Goal: Task Accomplishment & Management: Manage account settings

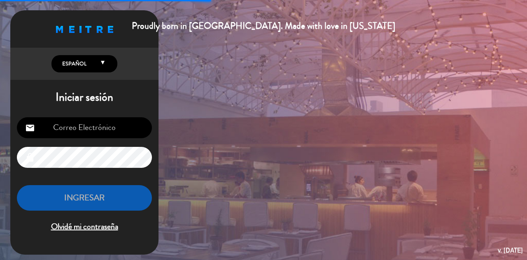
click at [113, 128] on input "email" at bounding box center [84, 127] width 135 height 21
click at [112, 131] on input "email" at bounding box center [84, 127] width 135 height 21
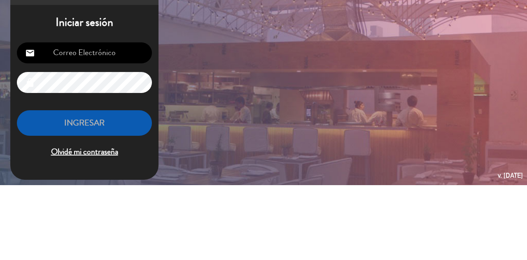
click at [350, 152] on div "Proudly born in [GEOGRAPHIC_DATA]. Made with love in [US_STATE] English Español…" at bounding box center [263, 130] width 527 height 260
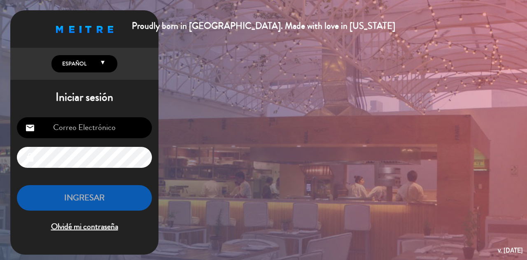
click at [464, 179] on div "Proudly born in [GEOGRAPHIC_DATA]. Made with love in [US_STATE] English Español…" at bounding box center [263, 130] width 527 height 260
click at [56, 130] on input "email" at bounding box center [84, 127] width 135 height 21
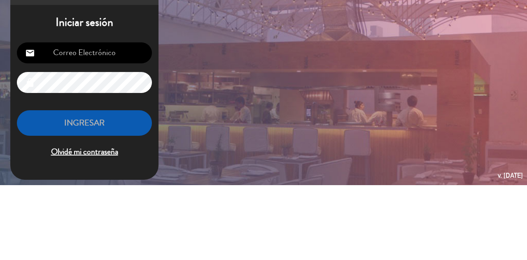
click at [346, 151] on div "Proudly born in [GEOGRAPHIC_DATA]. Made with love in [US_STATE] English Español…" at bounding box center [263, 130] width 527 height 260
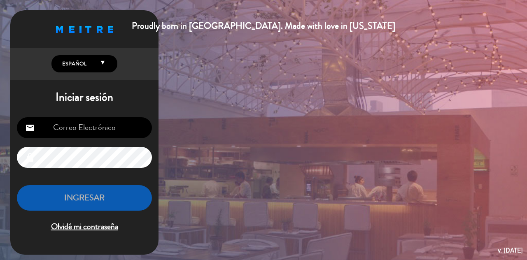
click at [222, 171] on div "Proudly born in [GEOGRAPHIC_DATA]. Made with love in [US_STATE] English Español…" at bounding box center [263, 130] width 527 height 260
click at [59, 123] on input "email" at bounding box center [84, 127] width 135 height 21
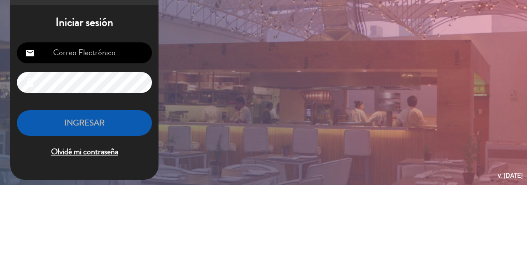
type input "[EMAIL_ADDRESS][DOMAIN_NAME]"
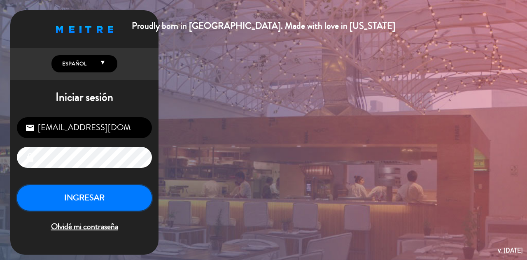
click at [120, 198] on button "INGRESAR" at bounding box center [84, 198] width 135 height 26
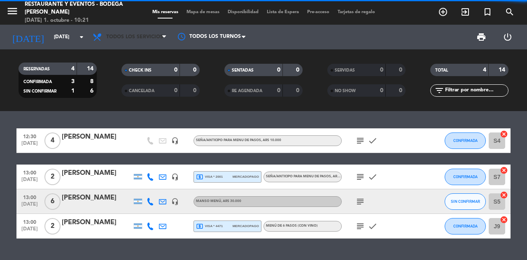
click at [165, 39] on icon at bounding box center [164, 37] width 4 height 7
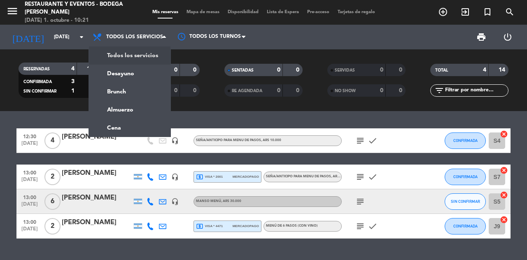
click at [130, 93] on div "menu Restaurante y Eventos - Bodega Roberto Bonfanti miércoles 1. octubre - 10:…" at bounding box center [263, 55] width 527 height 111
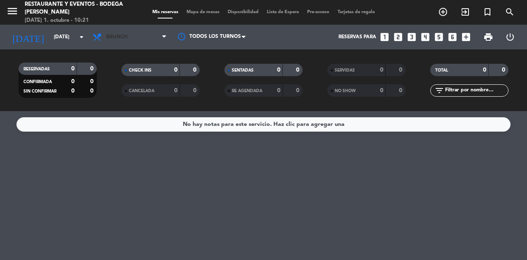
click at [154, 39] on span "Brunch" at bounding box center [130, 37] width 82 height 18
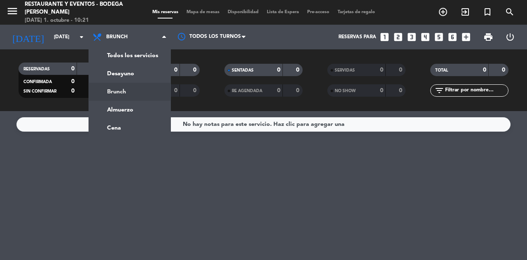
click at [130, 56] on div "menu Restaurante y Eventos - Bodega Roberto Bonfanti miércoles 1. octubre - 10:…" at bounding box center [263, 55] width 527 height 111
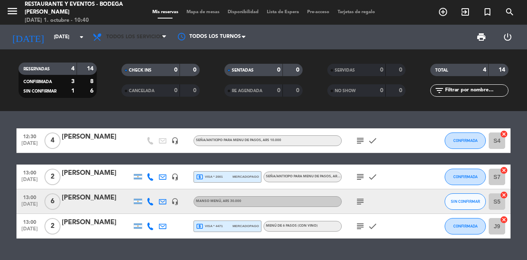
click at [136, 46] on span "Todos los servicios" at bounding box center [130, 37] width 82 height 18
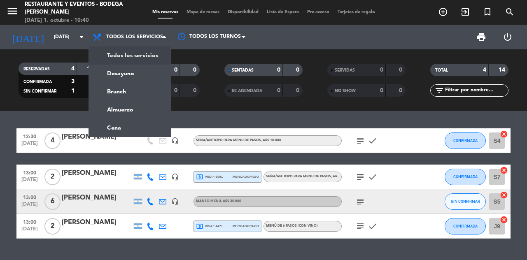
click at [121, 58] on div "menu Restaurante y Eventos - Bodega Roberto Bonfanti miércoles 1. octubre - 10:…" at bounding box center [263, 55] width 527 height 111
